Goal: Information Seeking & Learning: Learn about a topic

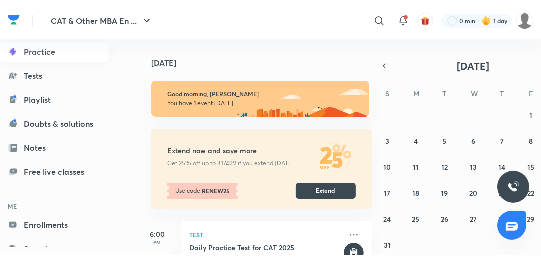
scroll to position [120, 0]
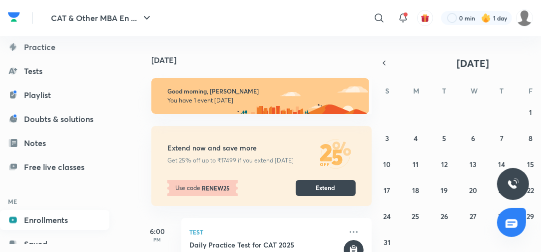
click at [41, 220] on link "Enrollments" at bounding box center [54, 220] width 109 height 20
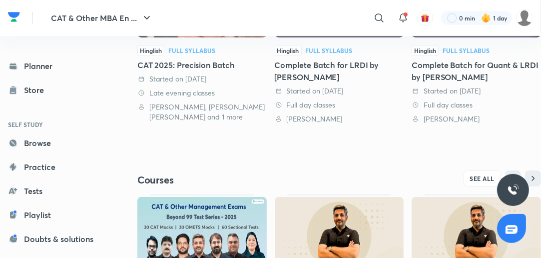
scroll to position [398, 0]
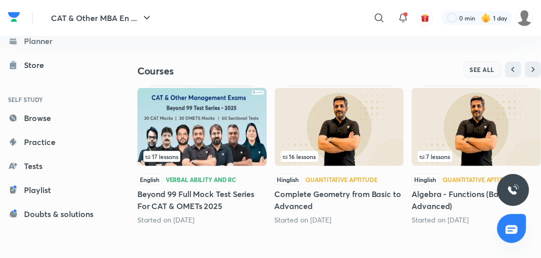
click at [477, 68] on span "SEE ALL" at bounding box center [482, 69] width 25 height 7
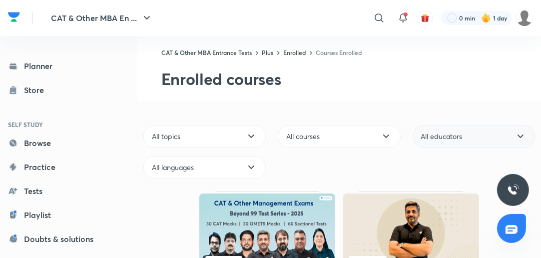
click at [475, 128] on div "All educators" at bounding box center [473, 136] width 122 height 23
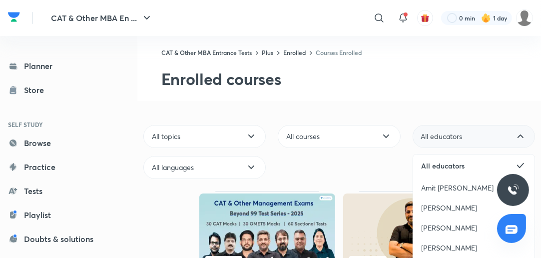
scroll to position [80, 0]
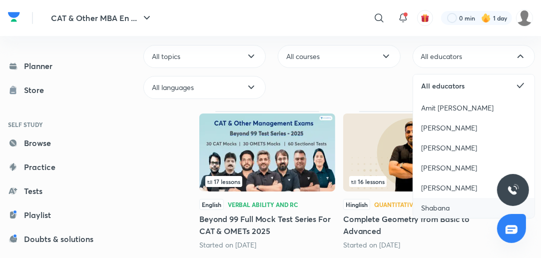
click at [457, 206] on div "Shabana" at bounding box center [473, 208] width 121 height 20
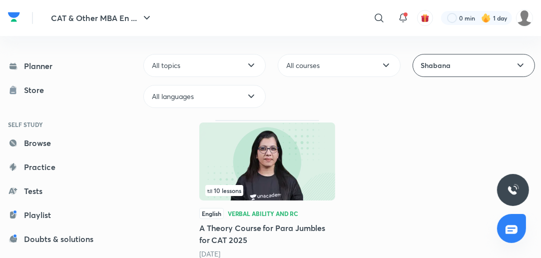
scroll to position [89, 0]
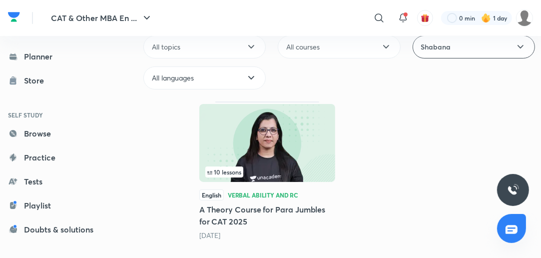
click at [307, 209] on h5 "A Theory Course for Para Jumbles for CAT 2025" at bounding box center [267, 215] width 136 height 24
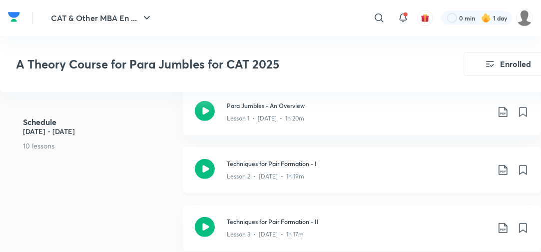
scroll to position [399, 0]
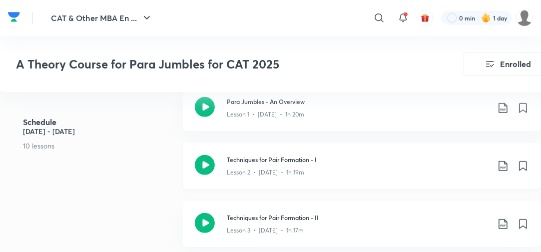
click at [294, 158] on h3 "Techniques for Pair Formation - I" at bounding box center [358, 159] width 262 height 9
